Goal: Information Seeking & Learning: Understand process/instructions

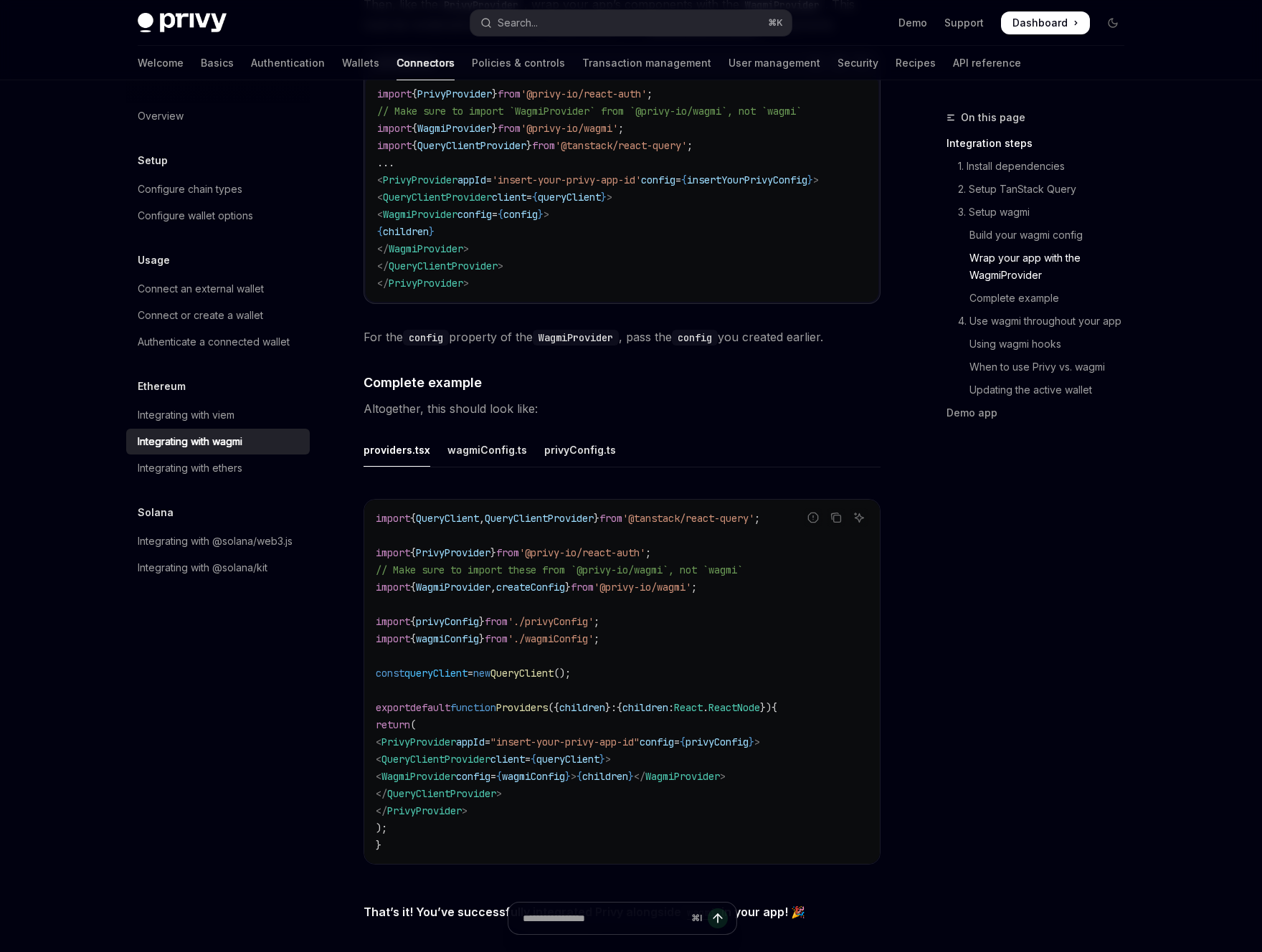
scroll to position [2411, 0]
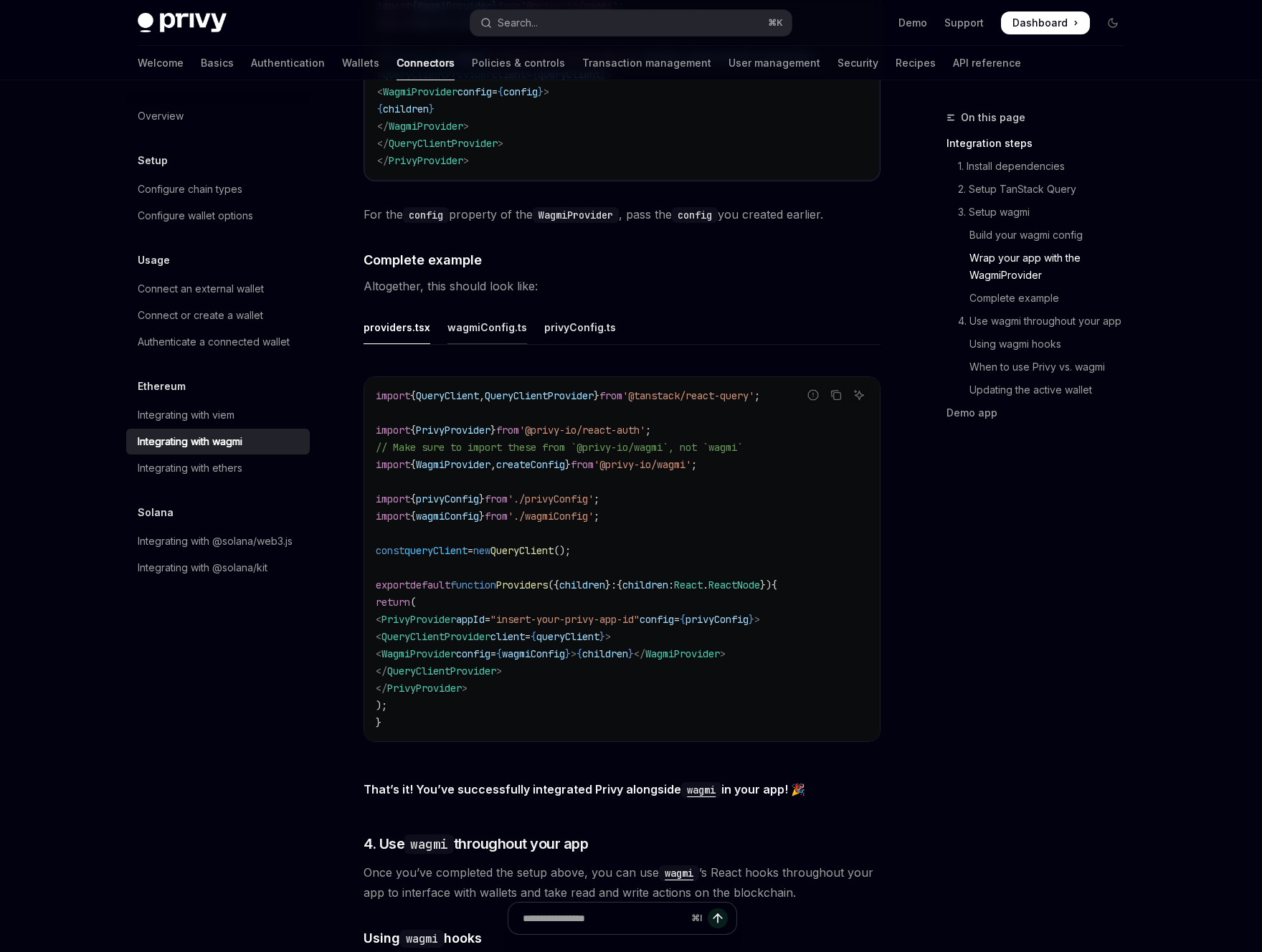
click at [510, 310] on div "wagmiConfig.ts" at bounding box center [487, 327] width 80 height 34
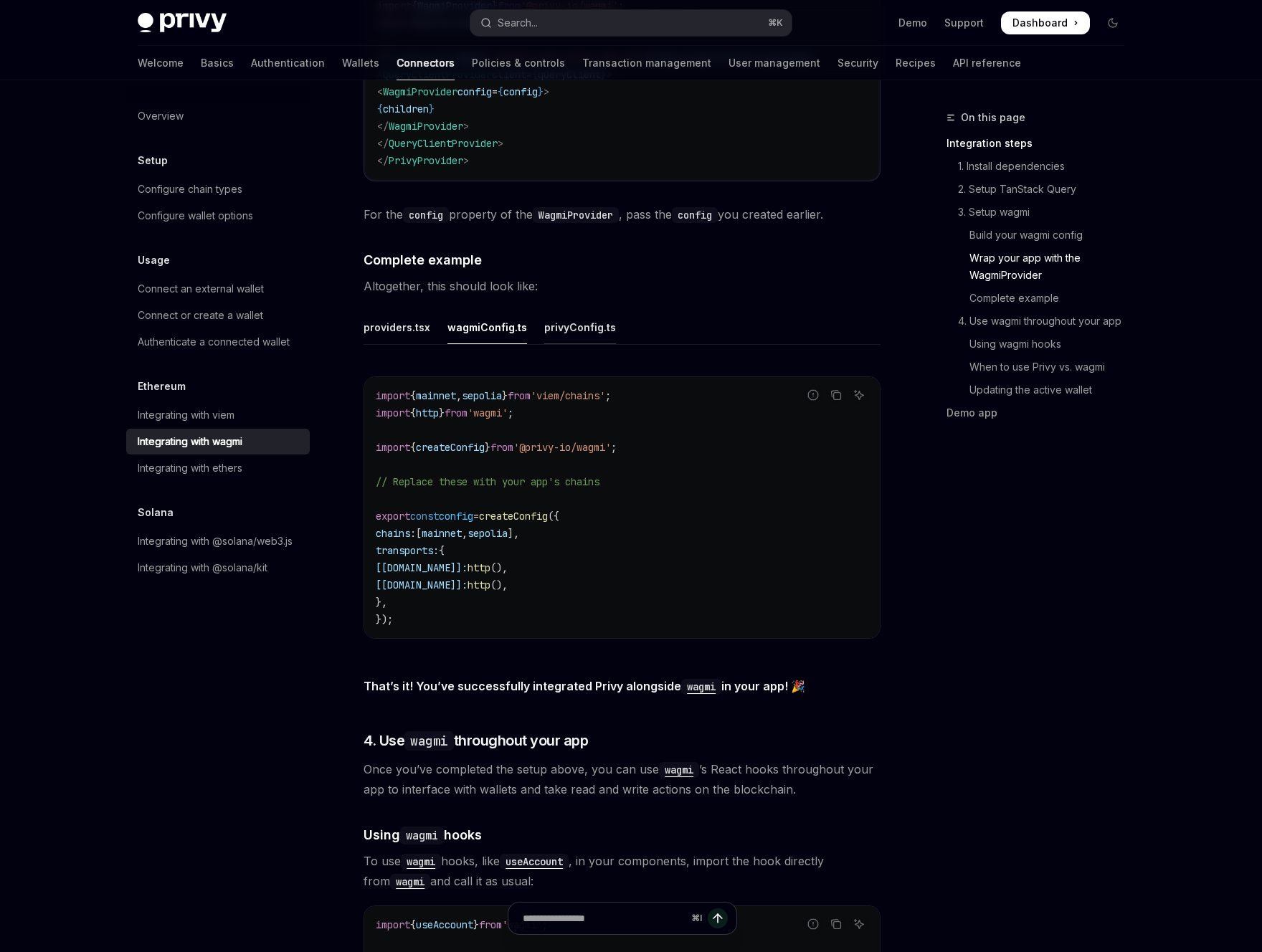
click at [552, 313] on div "privyConfig.ts" at bounding box center [580, 327] width 72 height 34
type textarea "*"
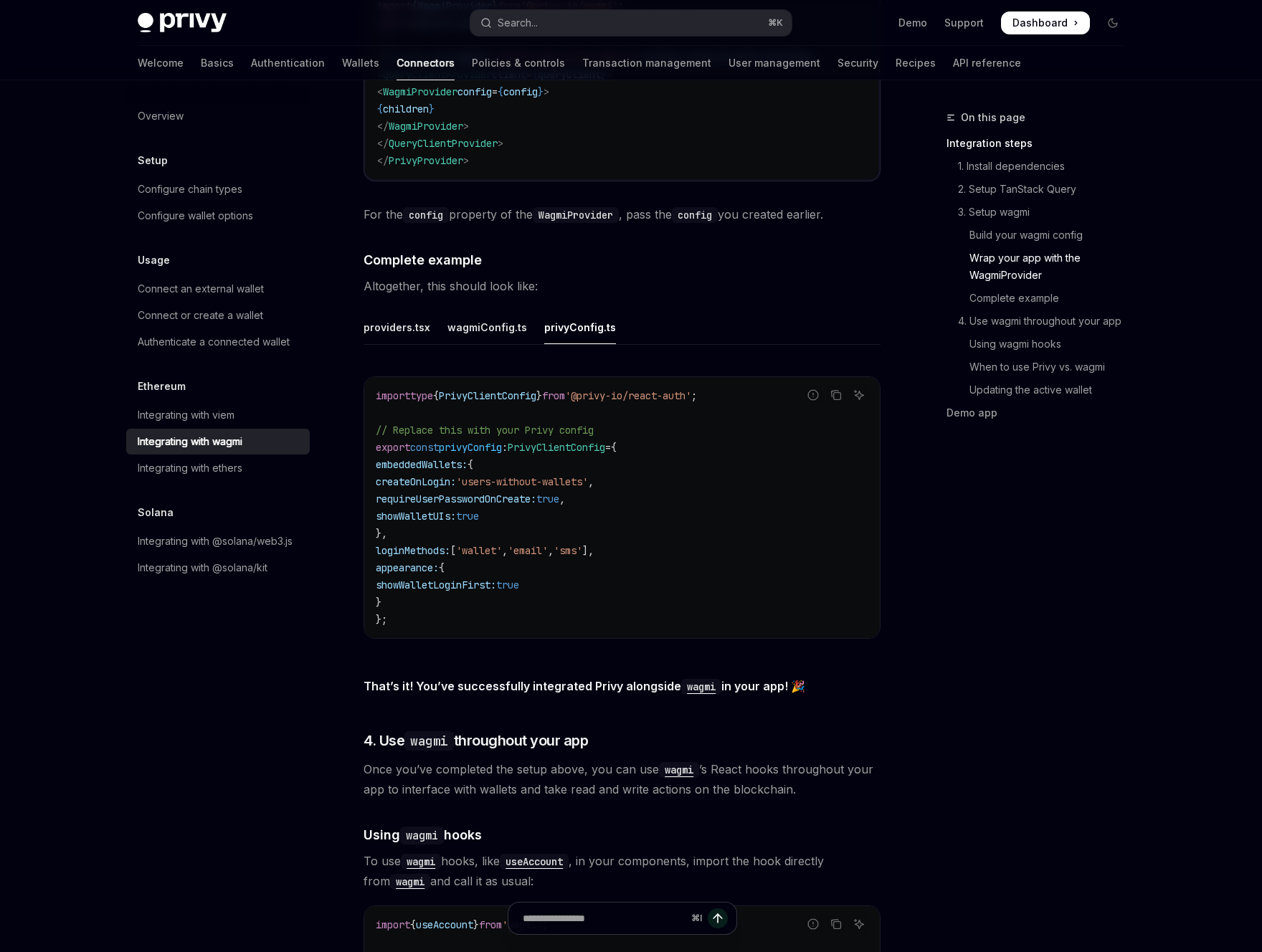
drag, startPoint x: 446, startPoint y: 593, endPoint x: 367, endPoint y: 556, distance: 87.2
click at [367, 556] on div "import type { PrivyClientConfig } from '@privy-io/react-auth' ; // Replace this…" at bounding box center [622, 508] width 516 height 261
copy code "appearance: { showWalletLoginFirst: true }"
click at [580, 572] on code "import type { PrivyClientConfig } from '@privy-io/react-auth' ; // Replace this…" at bounding box center [622, 507] width 493 height 240
drag, startPoint x: 585, startPoint y: 572, endPoint x: 397, endPoint y: 574, distance: 188.0
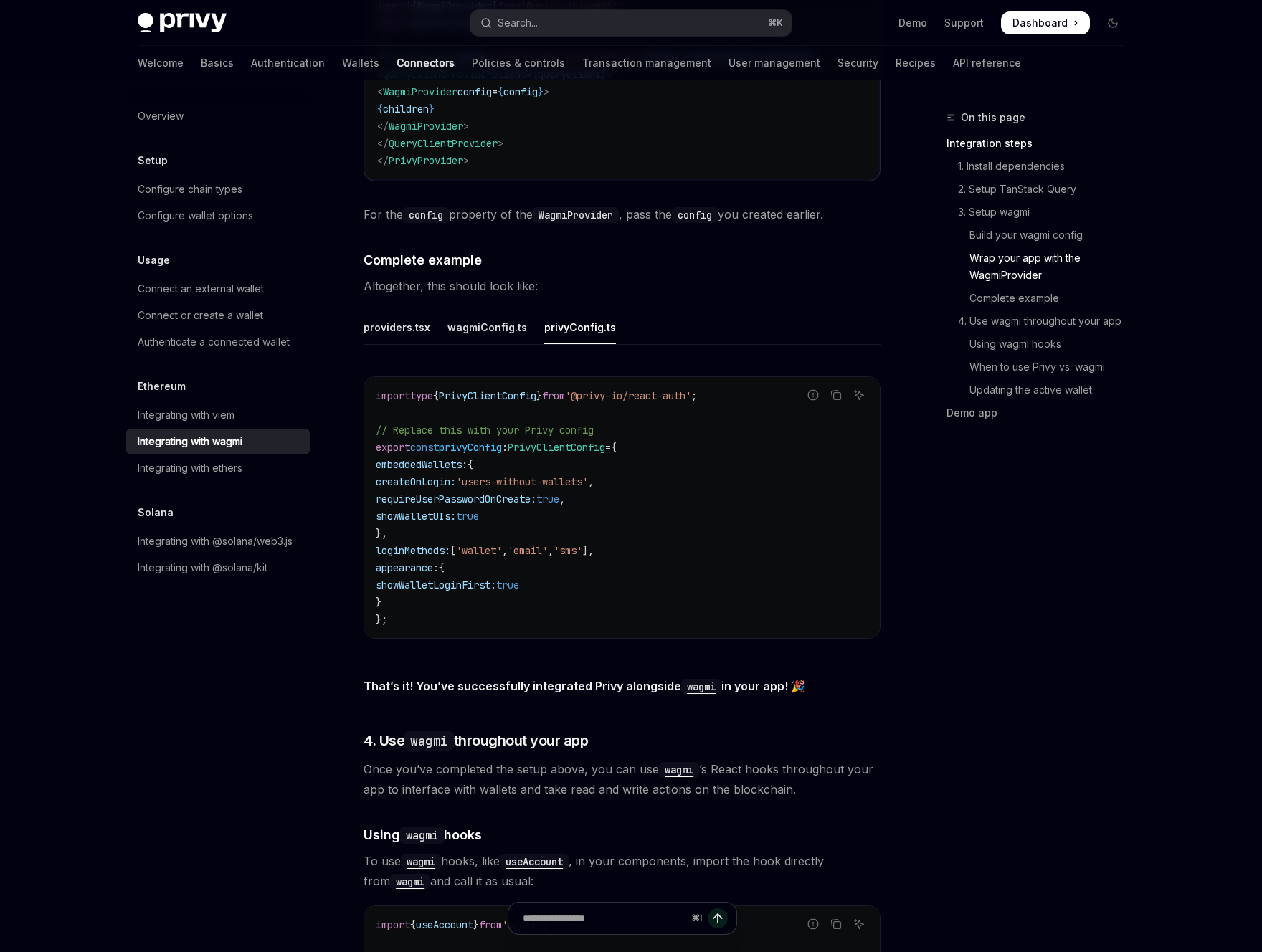
click at [397, 574] on code "import type { PrivyClientConfig } from '@privy-io/react-auth' ; // Replace this…" at bounding box center [622, 507] width 493 height 240
copy span "showWalletLoginFirst: true"
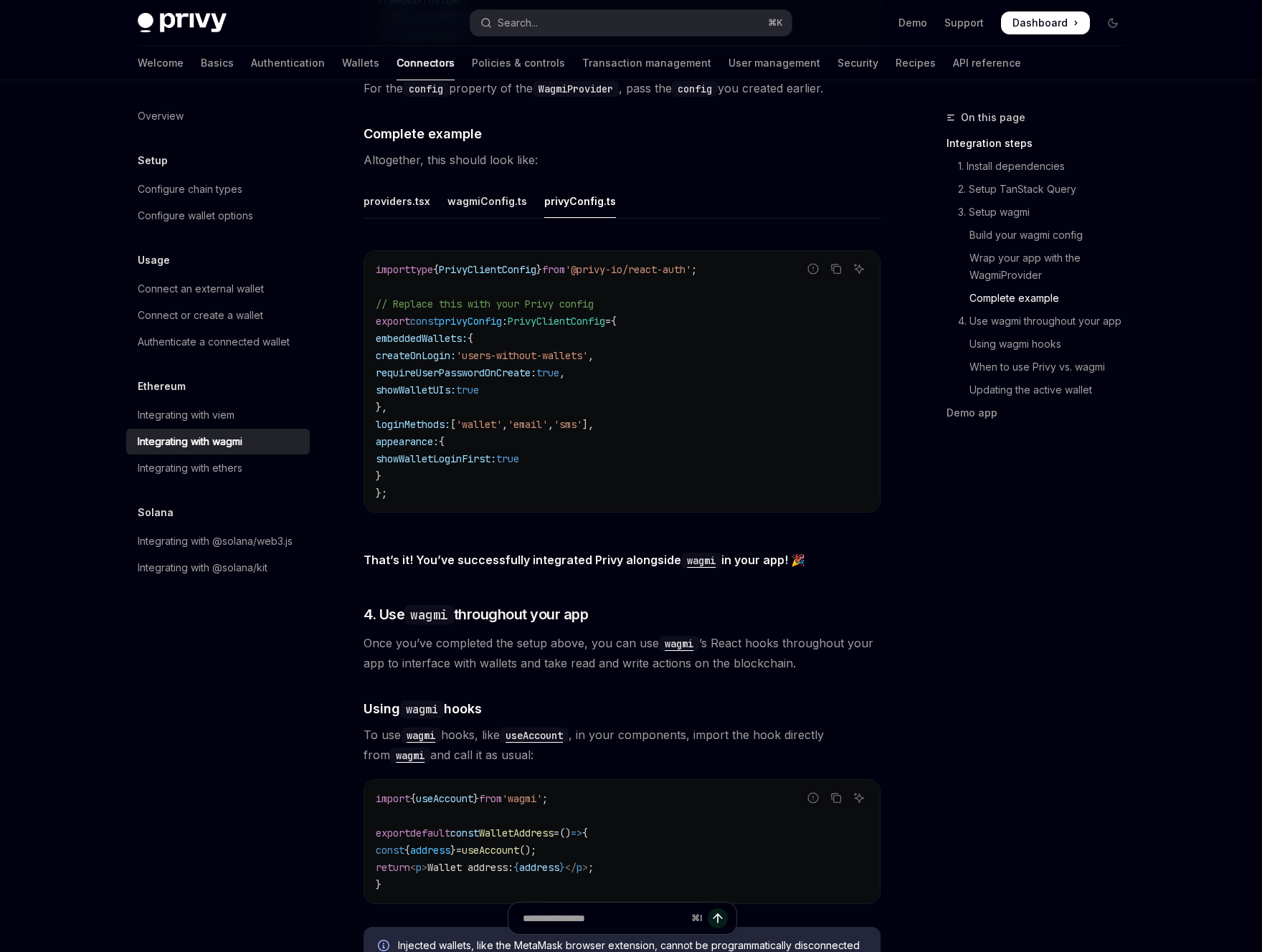
scroll to position [2448, 0]
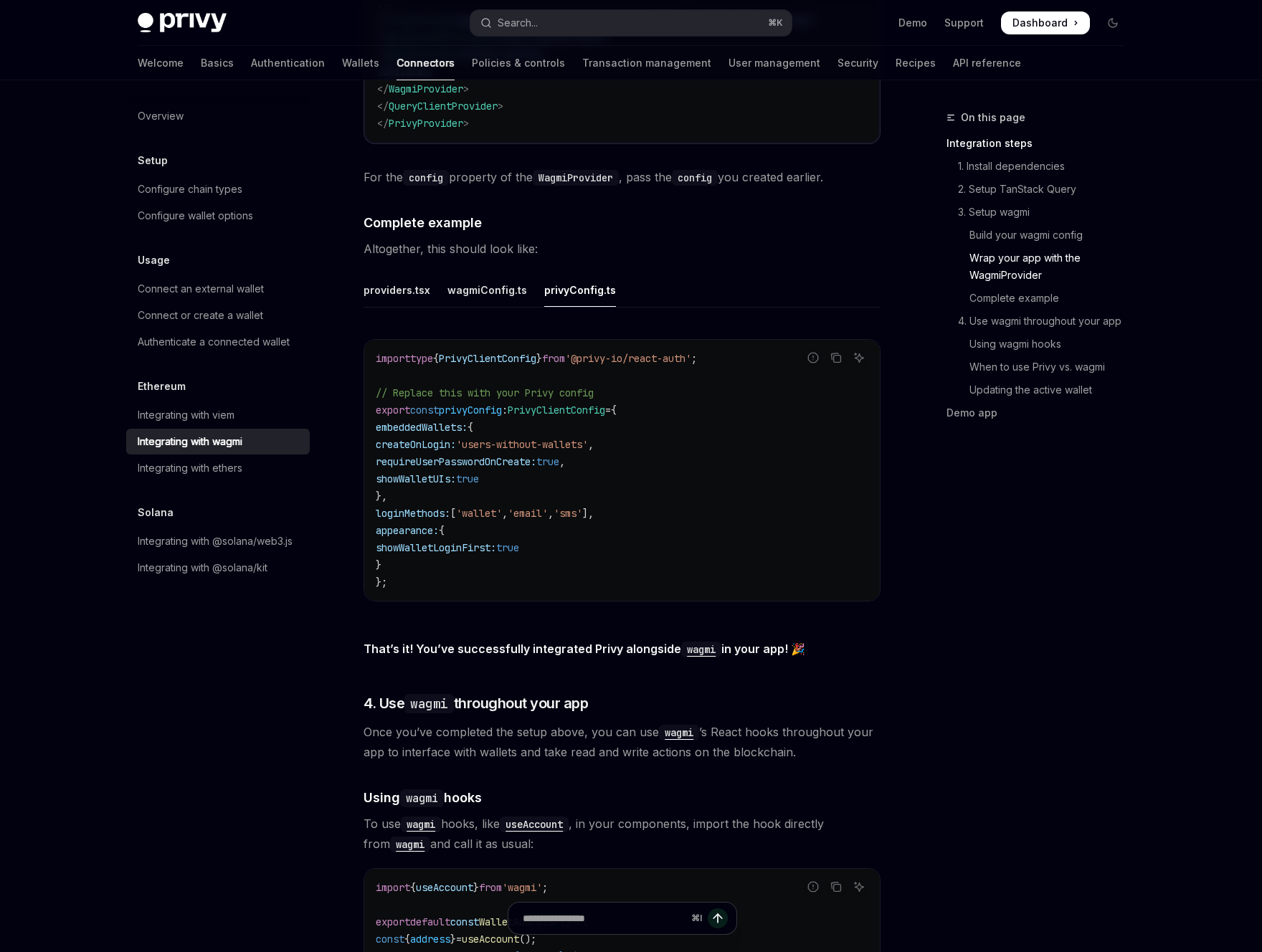
click at [723, 551] on code "import type { PrivyClientConfig } from '@privy-io/react-auth' ; // Replace this…" at bounding box center [622, 469] width 493 height 240
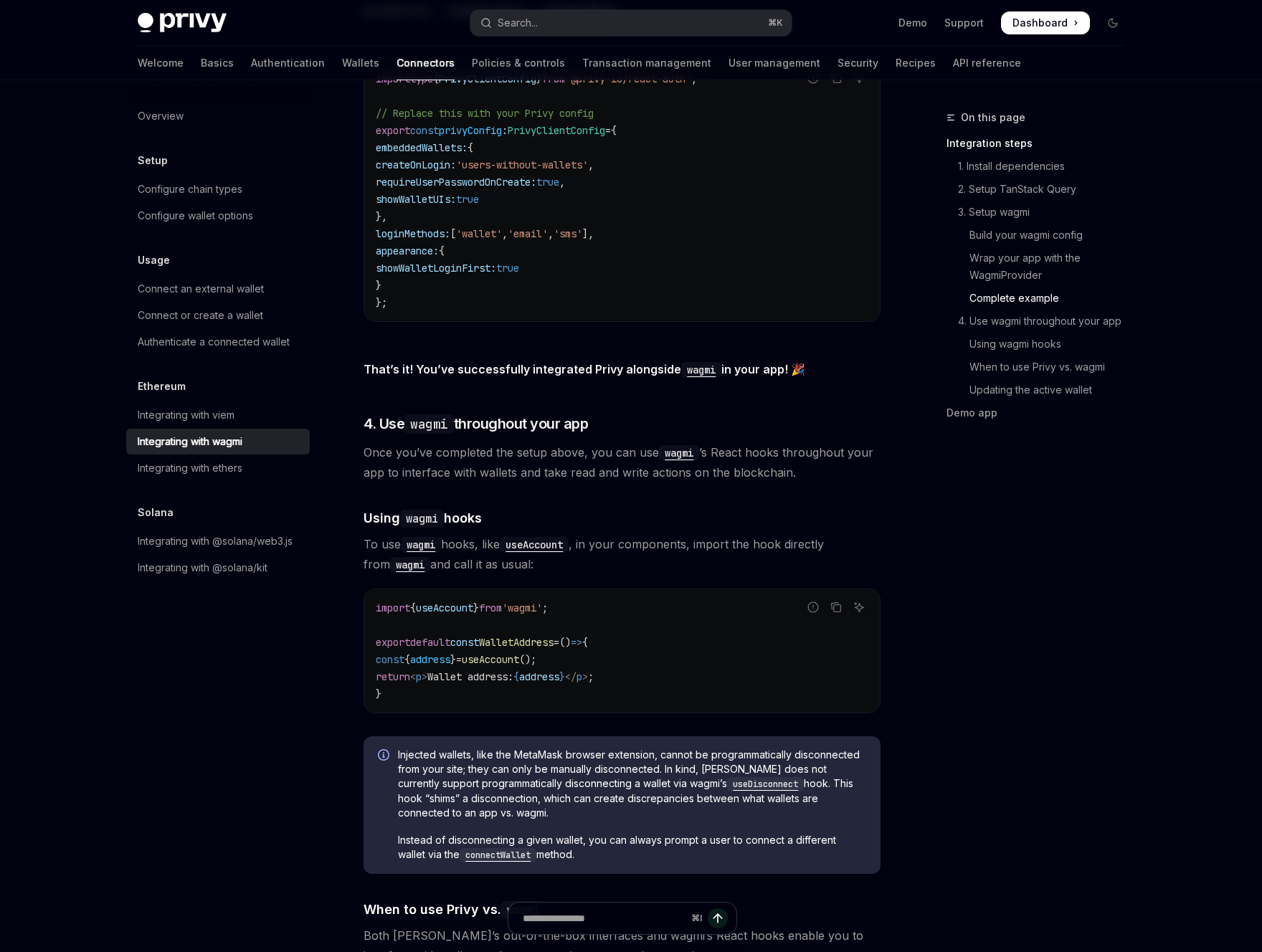
drag, startPoint x: 723, startPoint y: 551, endPoint x: 688, endPoint y: 569, distance: 39.4
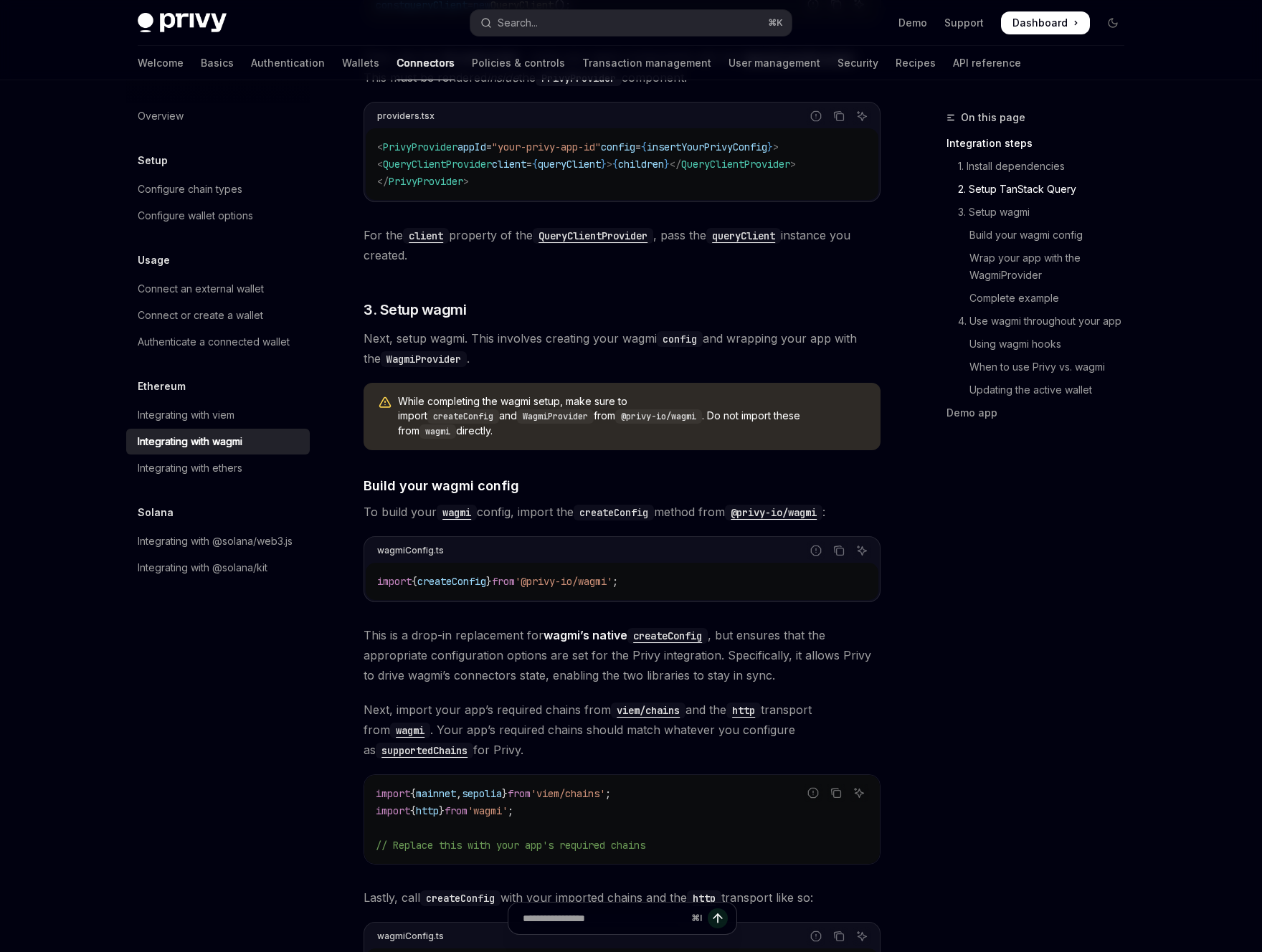
scroll to position [486, 0]
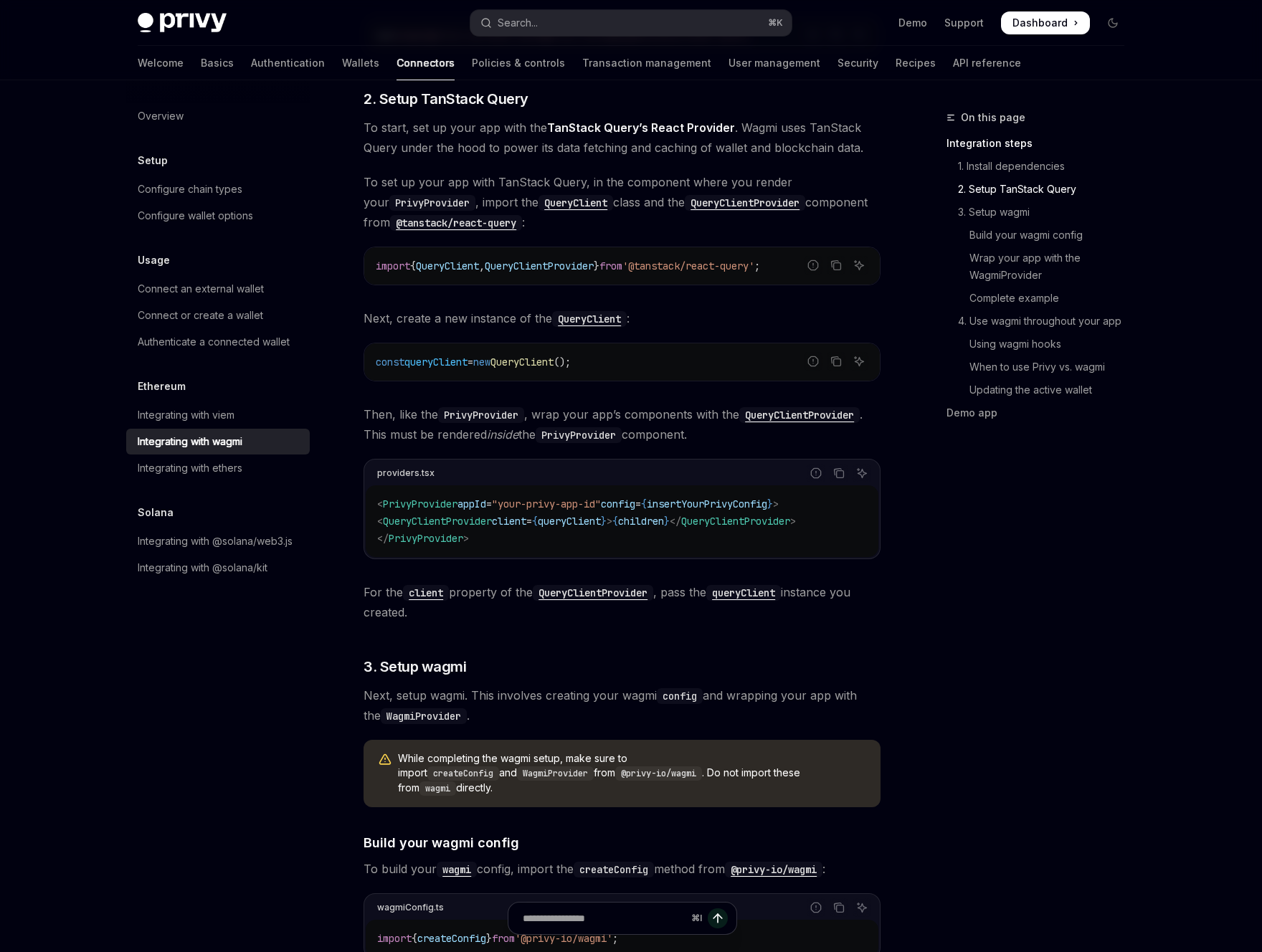
drag, startPoint x: 630, startPoint y: 367, endPoint x: 376, endPoint y: 364, distance: 254.0
click at [376, 364] on code "const queryClient = new QueryClient ();" at bounding box center [622, 362] width 493 height 17
copy span "const queryClient = new QueryClient ();"
